Goal: Transaction & Acquisition: Purchase product/service

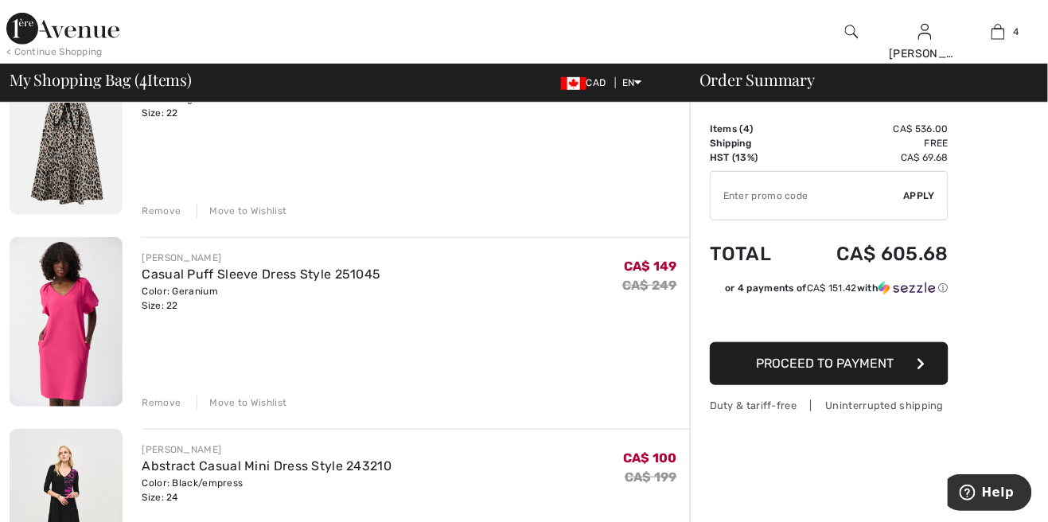
scroll to position [189, 0]
click at [769, 210] on input "TEXT" at bounding box center [806, 196] width 193 height 48
type input "ETRA20"
click at [928, 196] on span "Apply" at bounding box center [920, 196] width 32 height 14
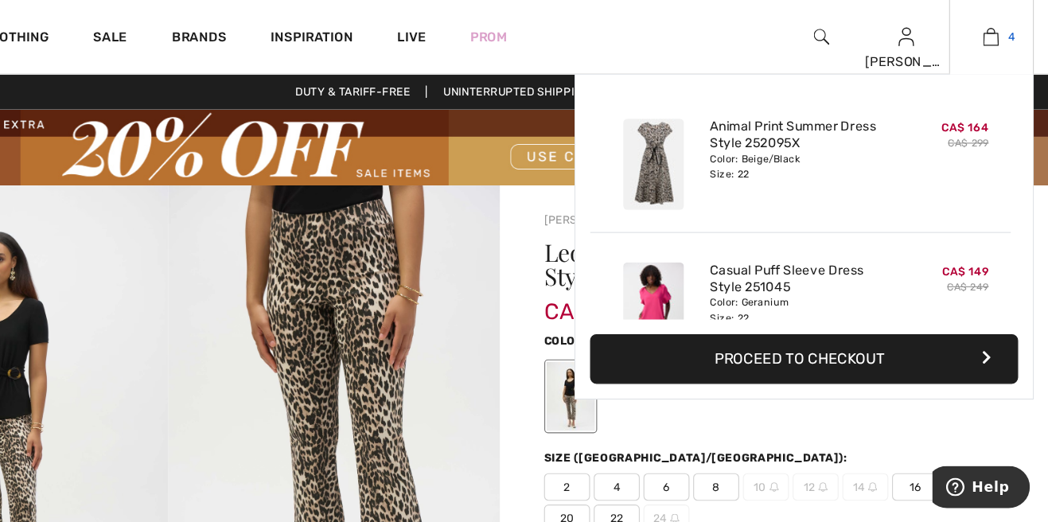
click at [1004, 40] on img at bounding box center [998, 31] width 14 height 19
click at [904, 266] on div "Color: Geranium Size: 22" at bounding box center [833, 267] width 157 height 25
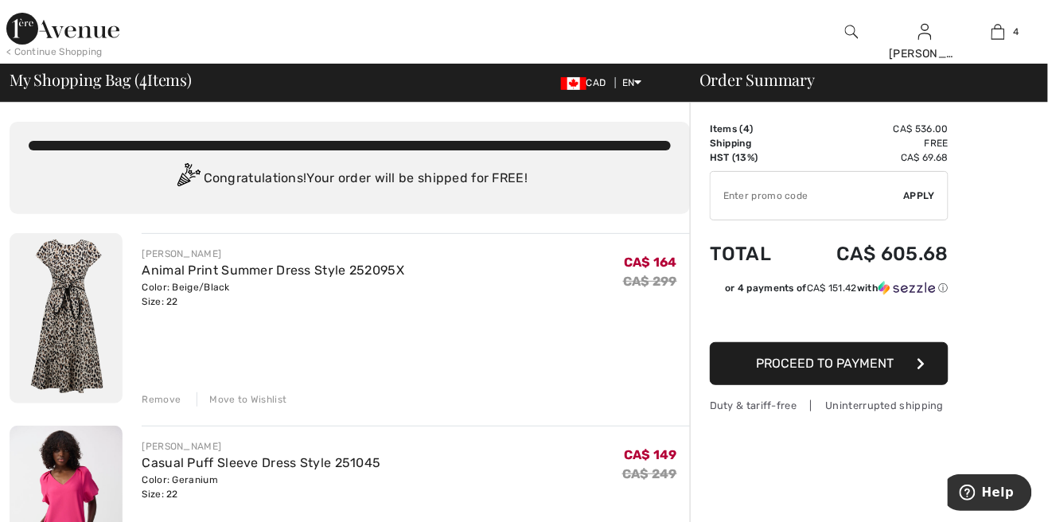
click at [789, 192] on input "TEXT" at bounding box center [806, 196] width 193 height 48
click at [772, 197] on input "TEXT" at bounding box center [806, 196] width 193 height 48
type input "EXTRA20"
click at [918, 198] on span "Apply" at bounding box center [920, 196] width 32 height 14
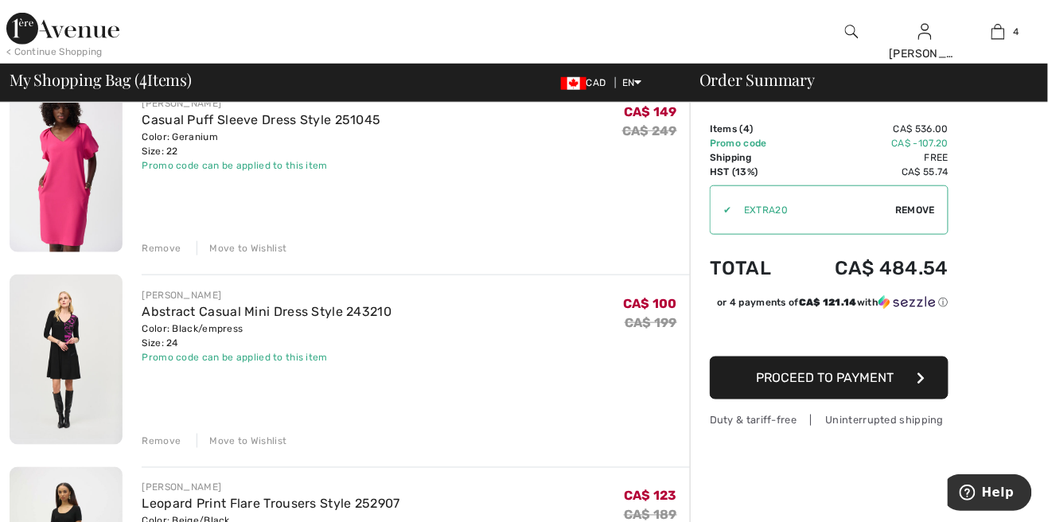
scroll to position [342, 0]
click at [161, 443] on div "Remove" at bounding box center [161, 441] width 39 height 14
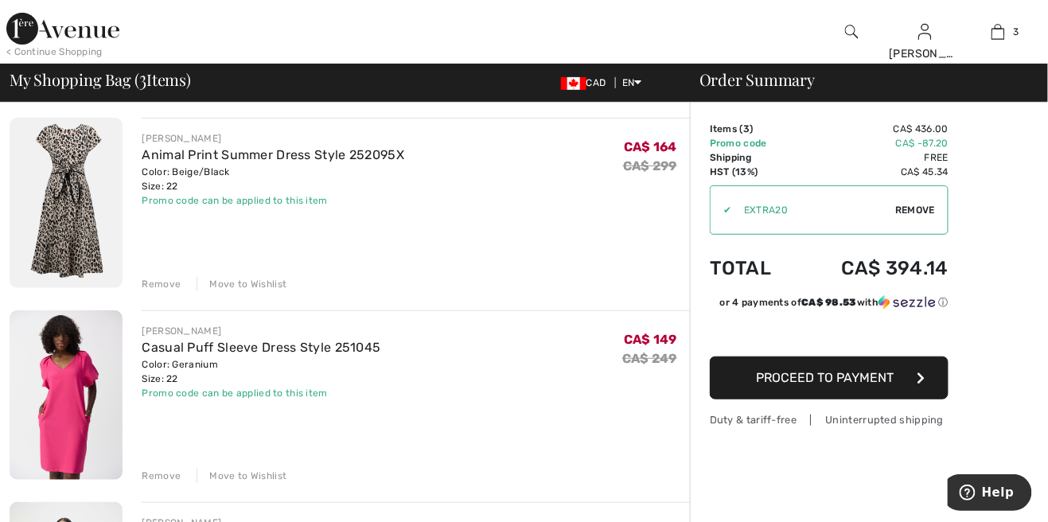
scroll to position [115, 0]
click at [67, 195] on img at bounding box center [66, 203] width 113 height 170
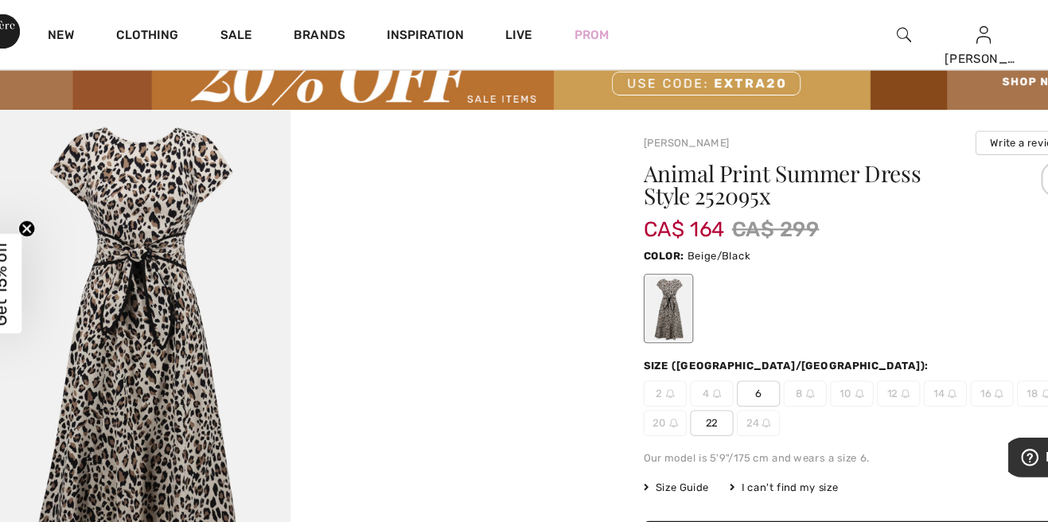
scroll to position [45, 0]
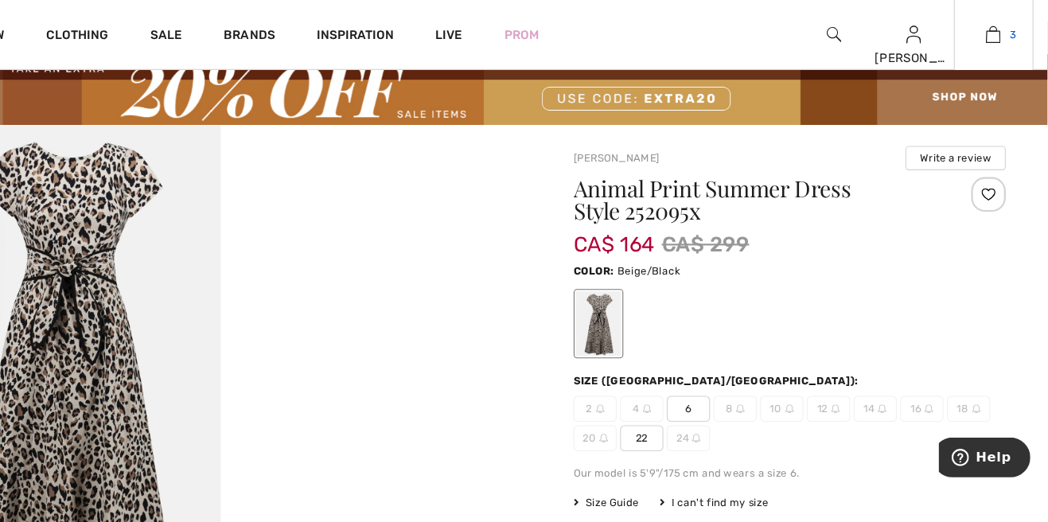
click at [1010, 33] on link "3" at bounding box center [999, 31] width 72 height 19
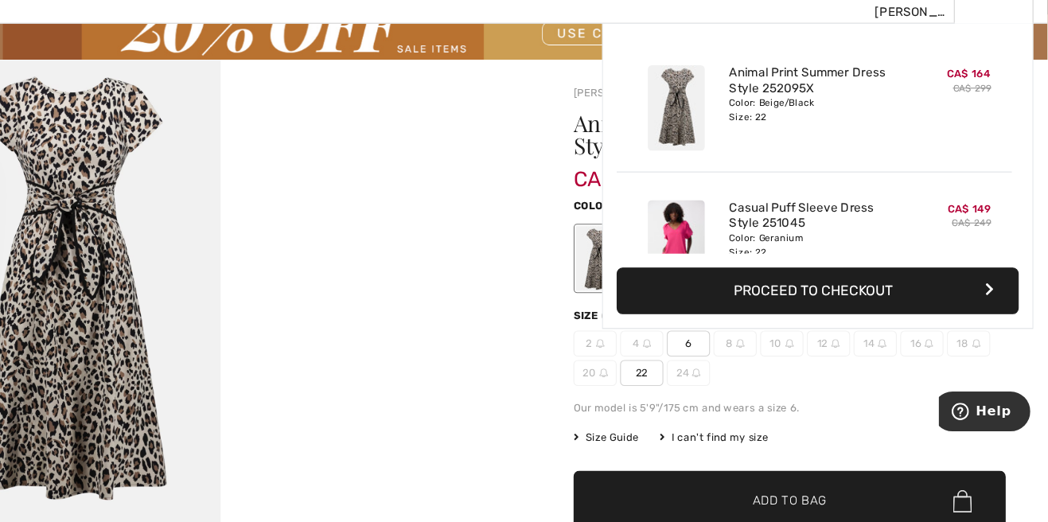
scroll to position [75, 0]
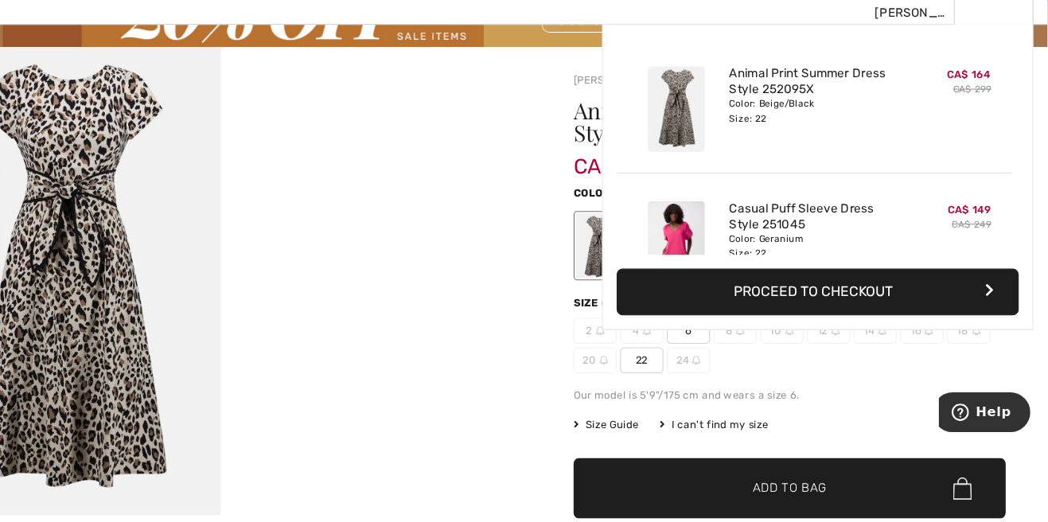
click at [854, 309] on button "Proceed to Checkout" at bounding box center [836, 310] width 370 height 43
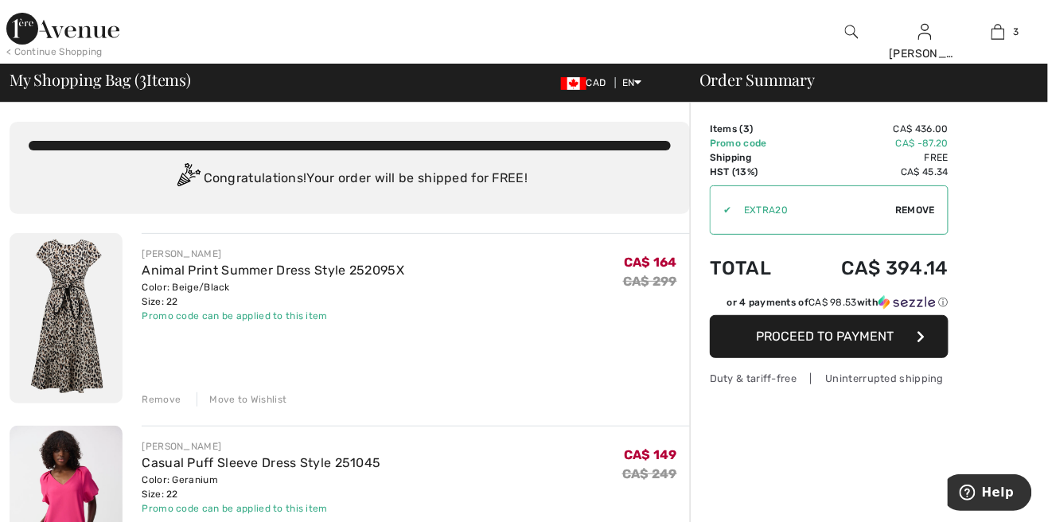
click at [160, 402] on div "Remove" at bounding box center [161, 399] width 39 height 14
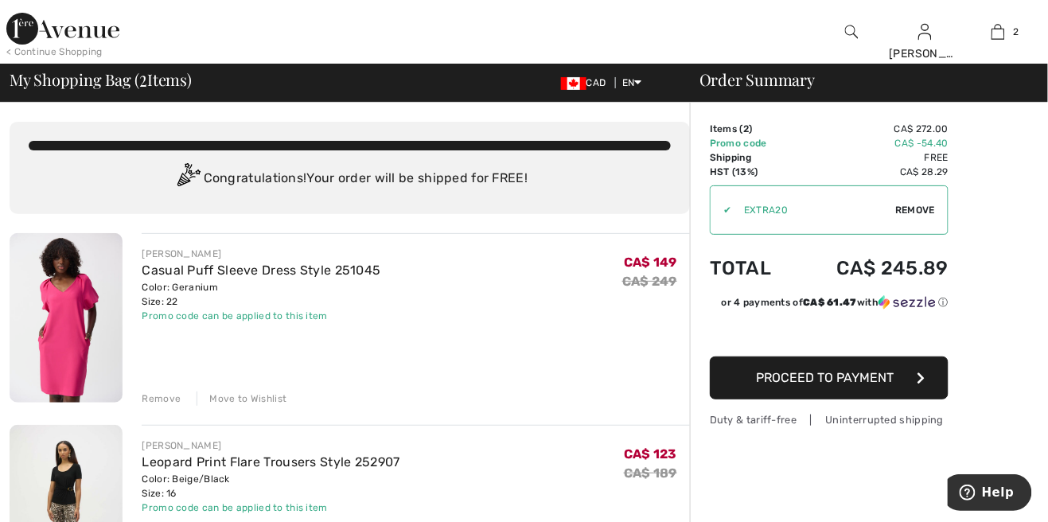
click at [220, 278] on link "Casual Puff Sleeve Dress Style 251045" at bounding box center [261, 270] width 239 height 15
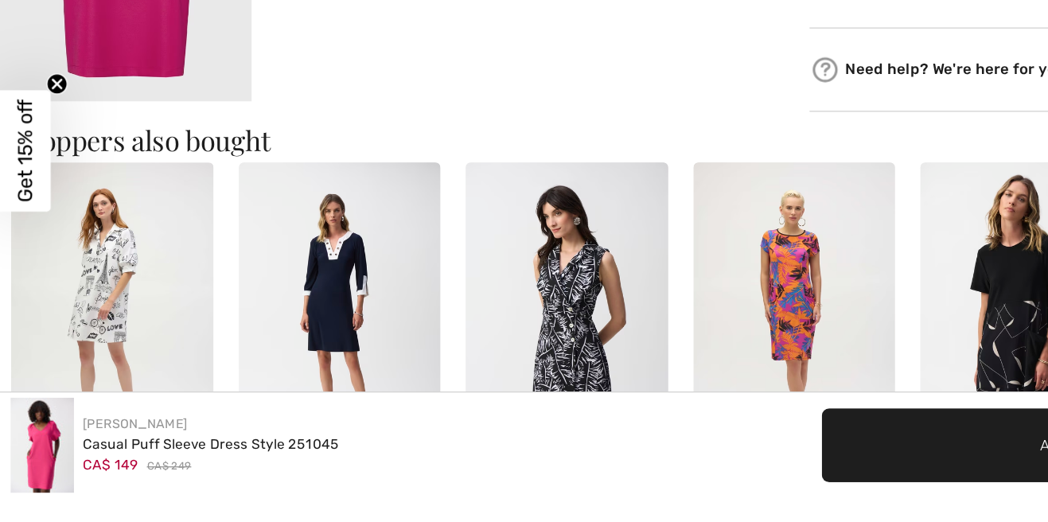
scroll to position [951, 0]
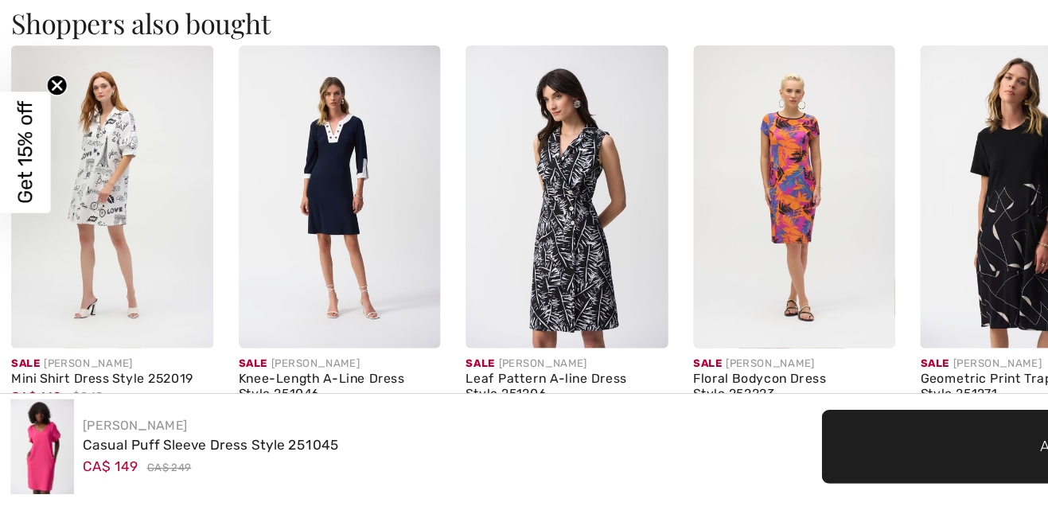
click at [84, 307] on img at bounding box center [86, 295] width 153 height 228
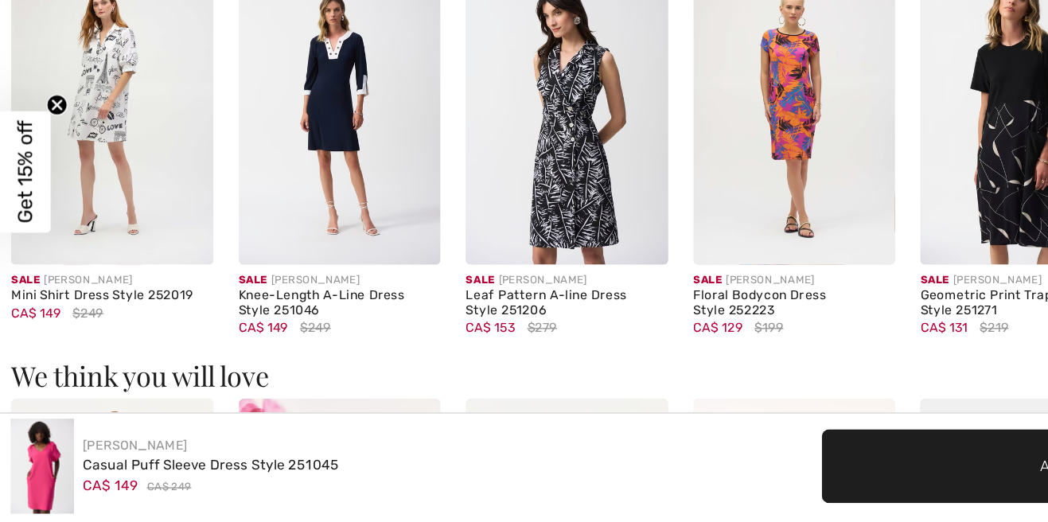
scroll to position [1122, 0]
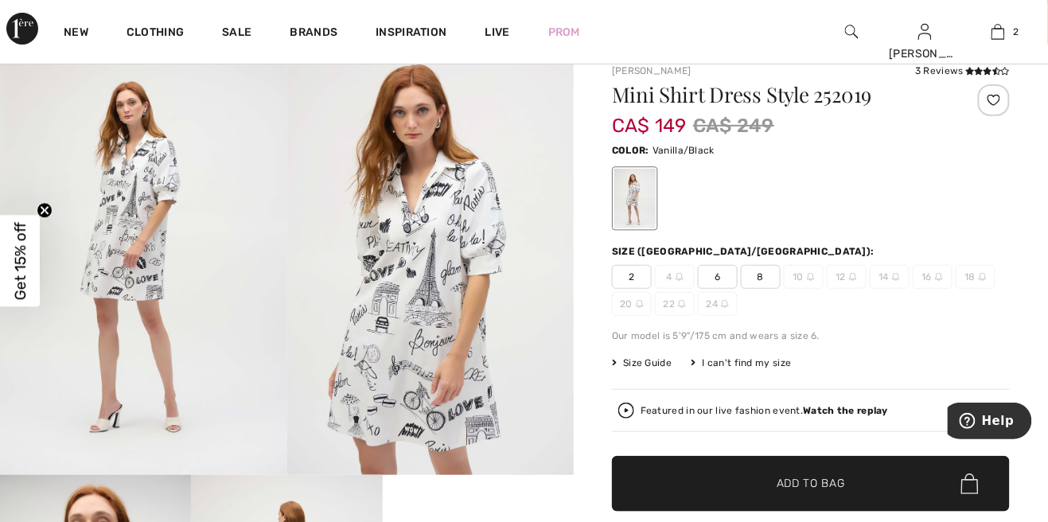
scroll to position [119, 0]
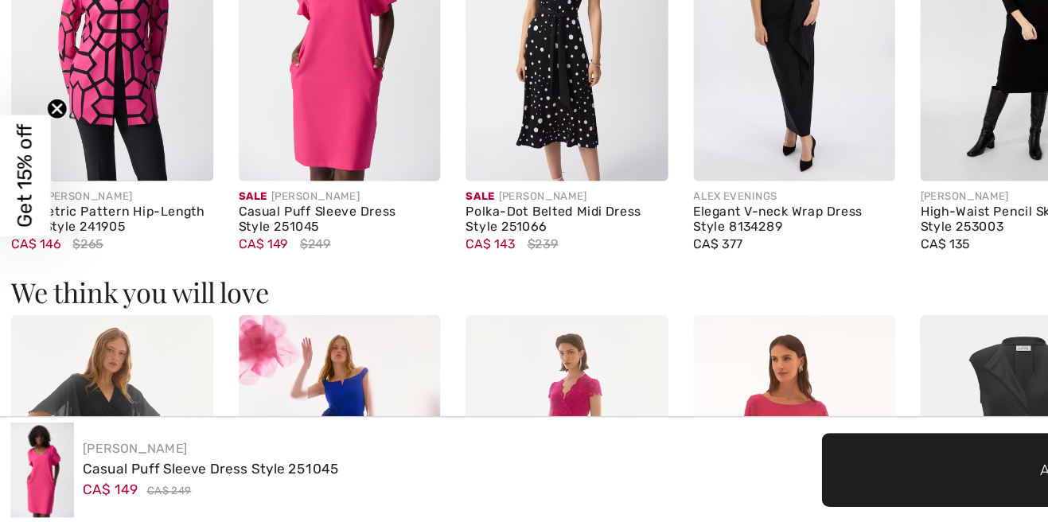
scroll to position [1174, 0]
click at [65, 178] on img at bounding box center [86, 150] width 153 height 228
click at [76, 177] on img at bounding box center [86, 150] width 153 height 228
click at [84, 192] on img at bounding box center [86, 150] width 153 height 228
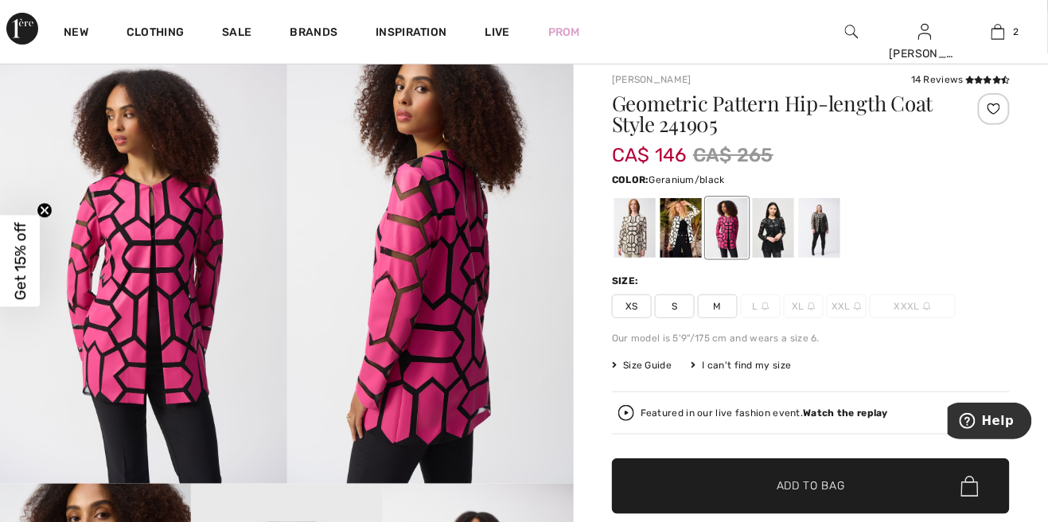
scroll to position [103, 0]
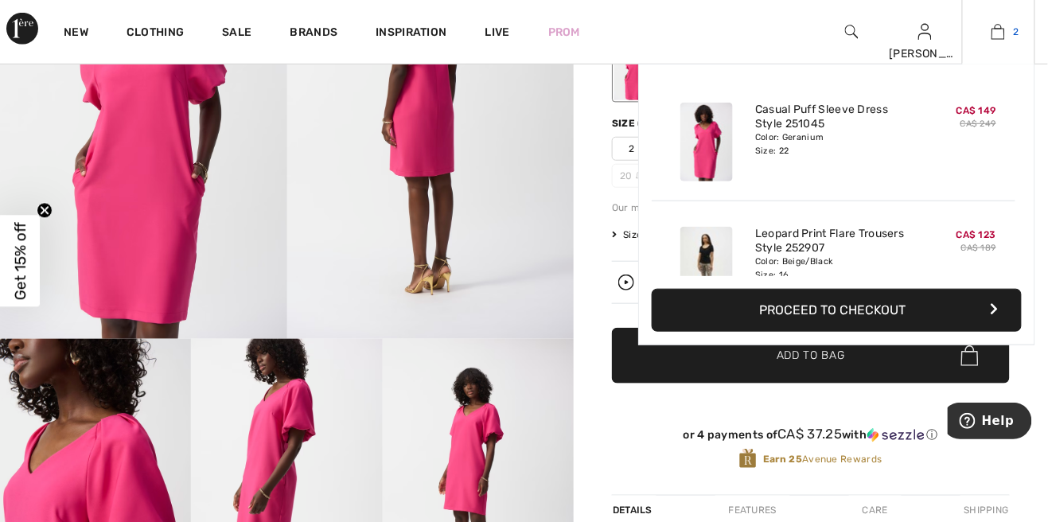
scroll to position [234, 0]
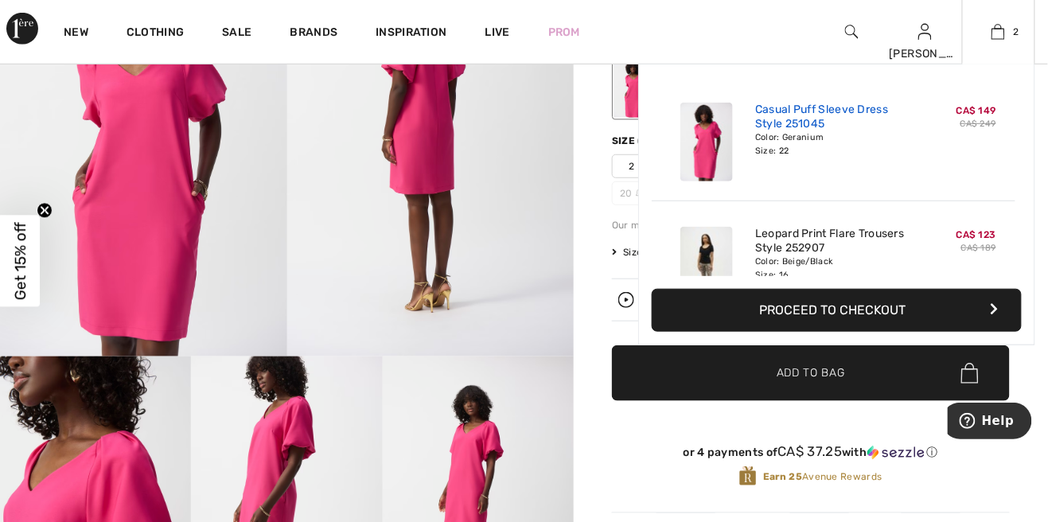
click at [807, 119] on link "Casual Puff Sleeve Dress Style 251045" at bounding box center [833, 117] width 157 height 29
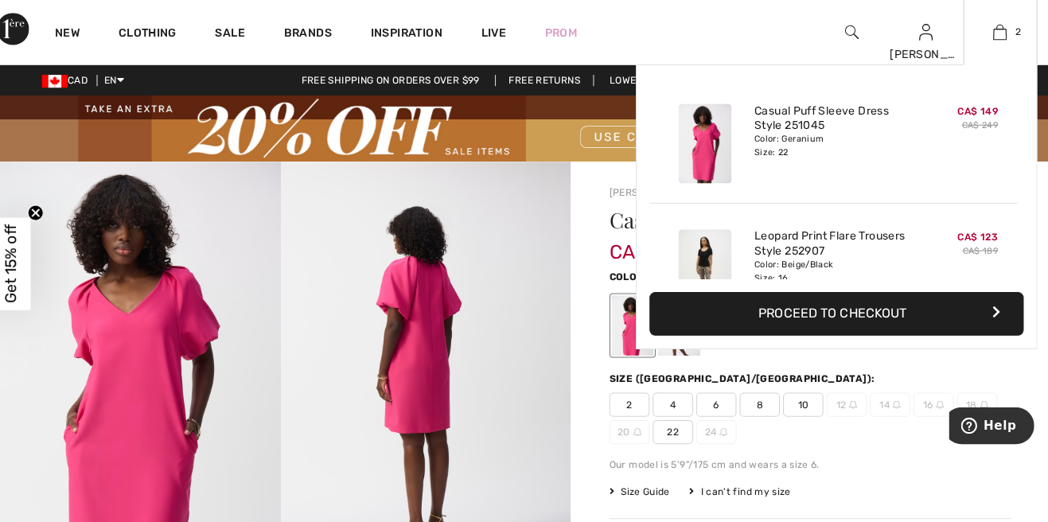
click at [1007, 29] on link "2" at bounding box center [999, 31] width 72 height 19
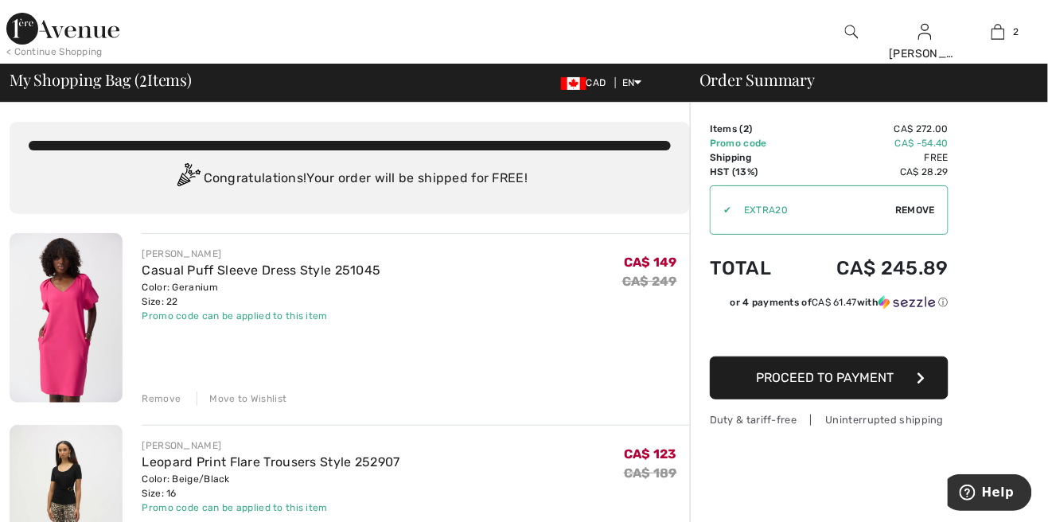
click at [255, 399] on div "Move to Wishlist" at bounding box center [241, 398] width 91 height 14
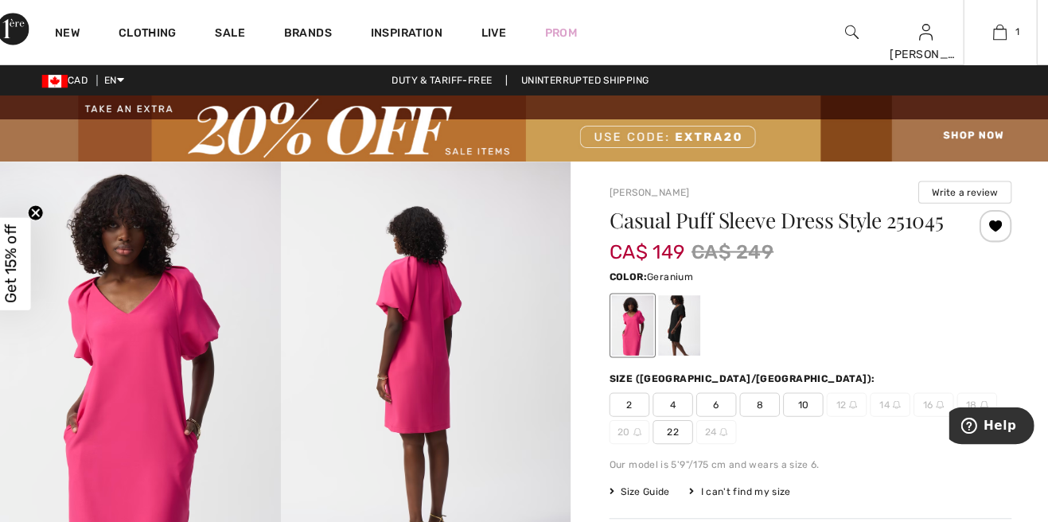
click at [1012, 49] on div "1 Added to Bag Joseph Ribkoff Leopard Print Flare Trousers Style 252907 CA$ 123…" at bounding box center [998, 32] width 73 height 64
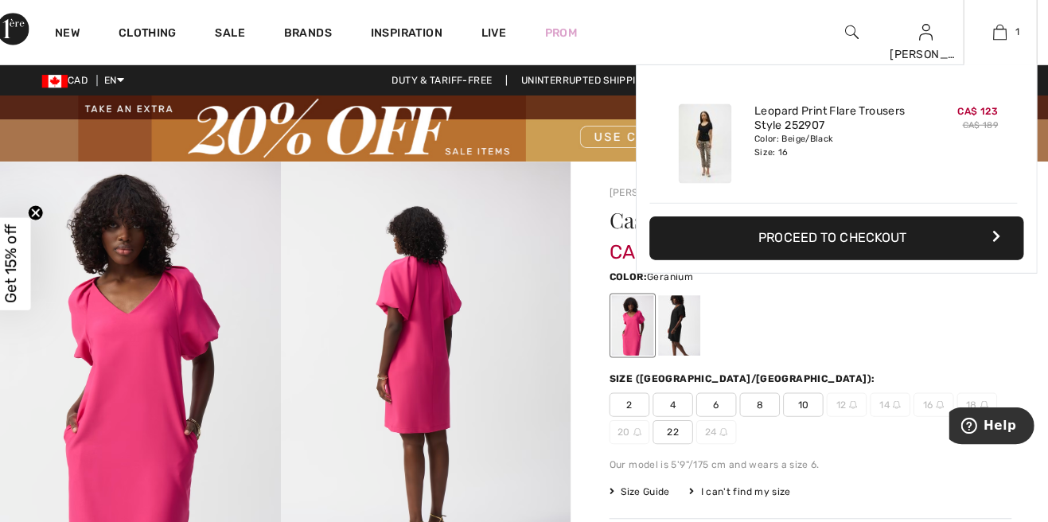
click at [896, 255] on button "Proceed to Checkout" at bounding box center [836, 235] width 370 height 43
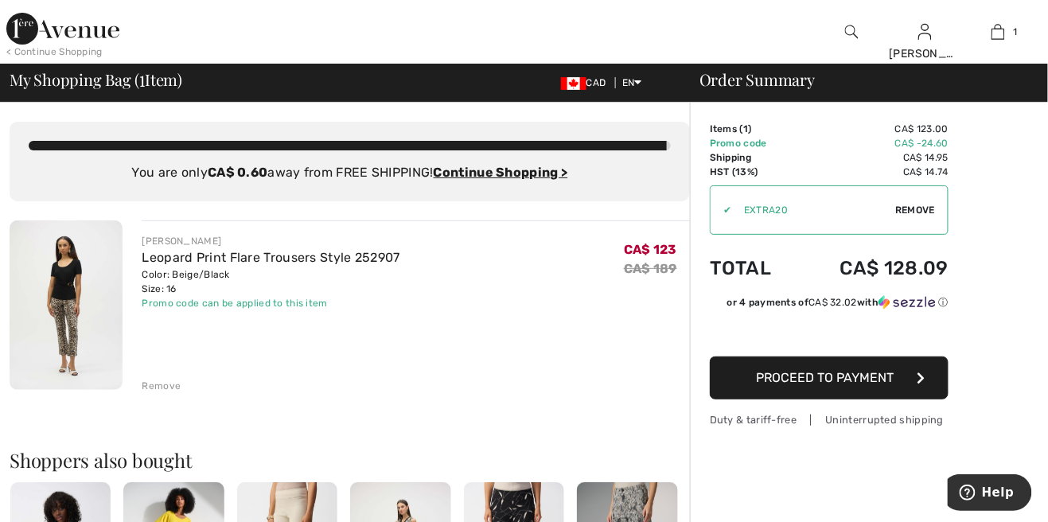
click at [919, 221] on div "✔ Apply Remove" at bounding box center [829, 209] width 239 height 49
click at [922, 208] on span "Remove" at bounding box center [915, 210] width 40 height 14
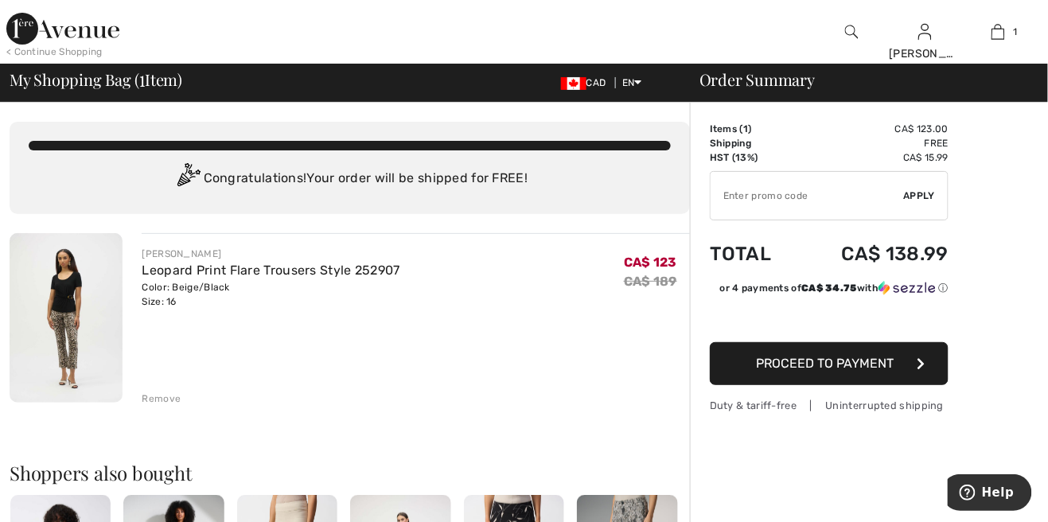
click at [768, 200] on input "TEXT" at bounding box center [806, 196] width 193 height 48
click at [920, 188] on div "✔ Apply Remove" at bounding box center [829, 195] width 239 height 49
click at [732, 199] on input "TEXT" at bounding box center [806, 196] width 193 height 48
click at [736, 193] on input "TEXT" at bounding box center [806, 196] width 193 height 48
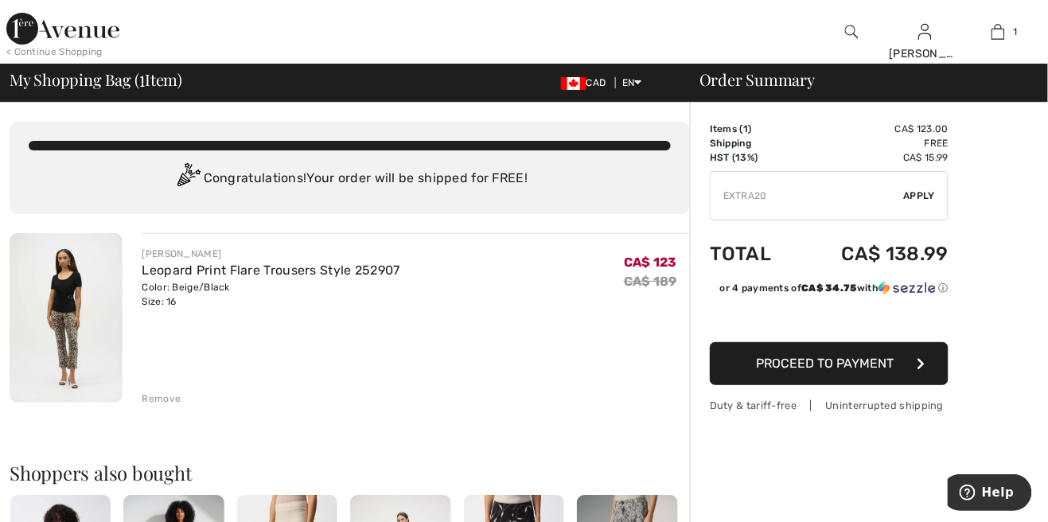
type input "EXTRA20"
click at [923, 193] on span "Apply" at bounding box center [920, 196] width 32 height 14
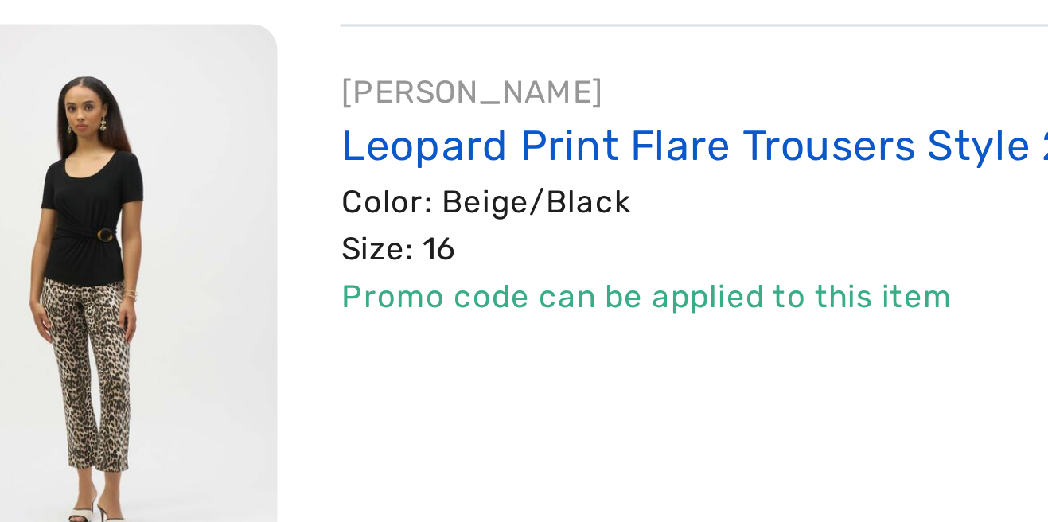
click at [223, 260] on link "Leopard Print Flare Trousers Style 252907" at bounding box center [271, 257] width 258 height 15
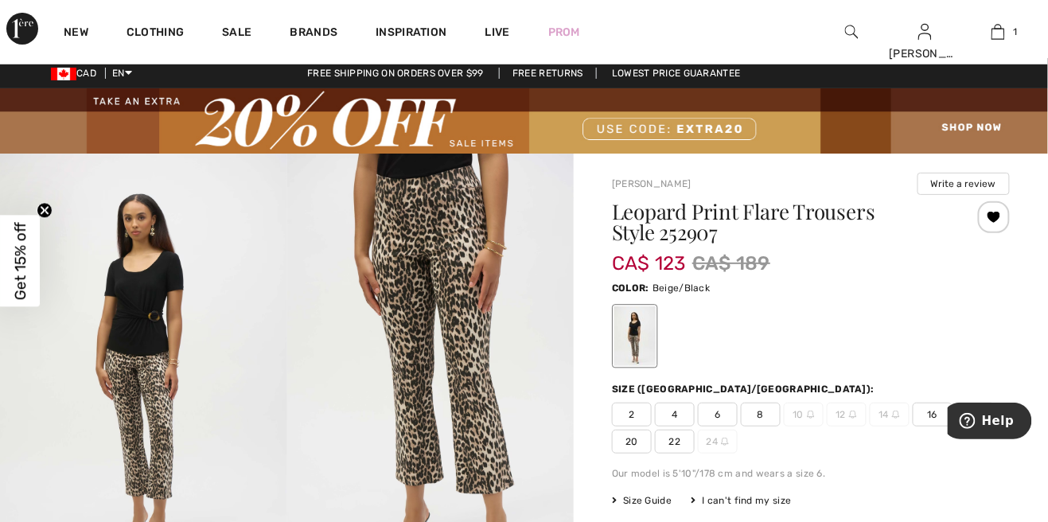
scroll to position [11, 0]
